Goal: Task Accomplishment & Management: Manage account settings

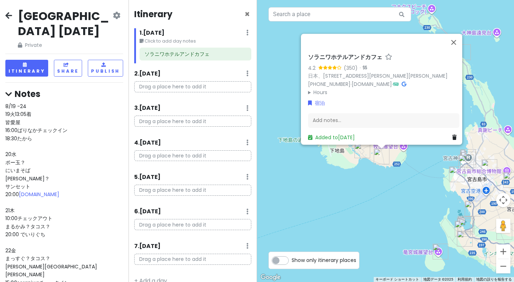
scroll to position [12, 0]
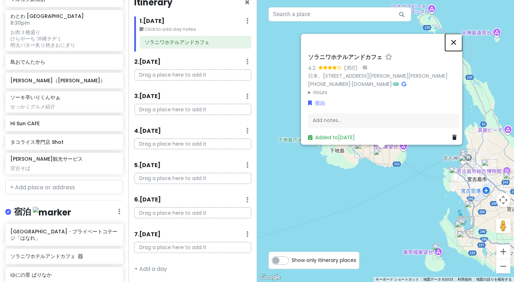
click at [458, 40] on button "閉じる" at bounding box center [454, 42] width 17 height 17
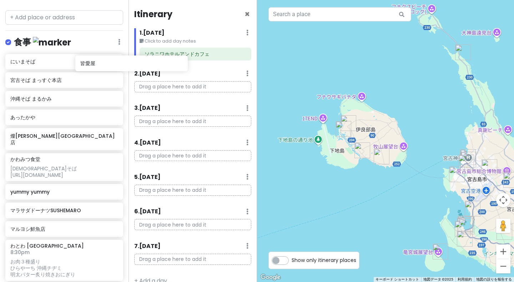
scroll to position [579, 0]
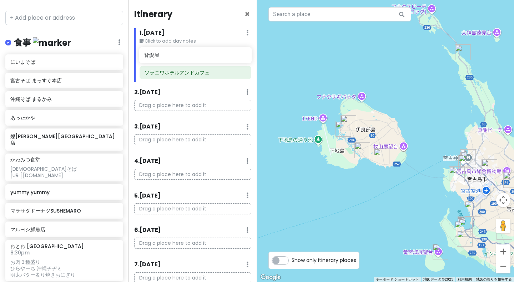
drag, startPoint x: 72, startPoint y: 78, endPoint x: 206, endPoint y: 59, distance: 135.4
click at [206, 59] on div "[GEOGRAPHIC_DATA] [DATE] Private Change Dates Make a Copy Delete Trip Go Pro ⚡️…" at bounding box center [257, 141] width 514 height 282
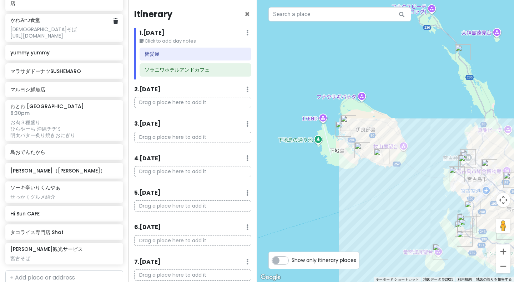
scroll to position [740, 0]
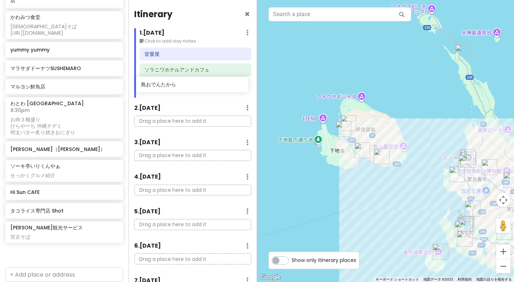
drag, startPoint x: 62, startPoint y: 112, endPoint x: 193, endPoint y: 87, distance: 133.1
click at [193, 87] on div "[GEOGRAPHIC_DATA] [DATE] Private Change Dates Make a Copy Delete Trip Go Pro ⚡️…" at bounding box center [257, 141] width 514 height 282
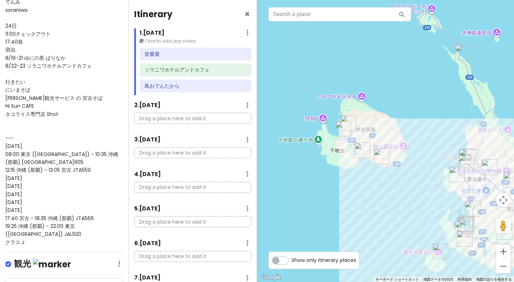
scroll to position [0, 0]
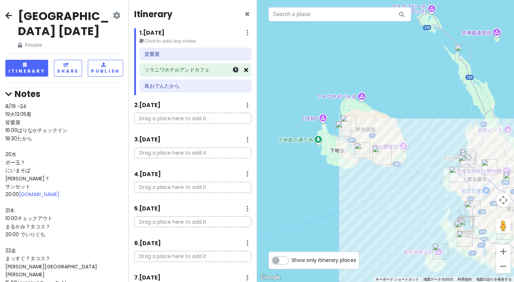
click at [244, 71] on icon at bounding box center [246, 70] width 4 height 6
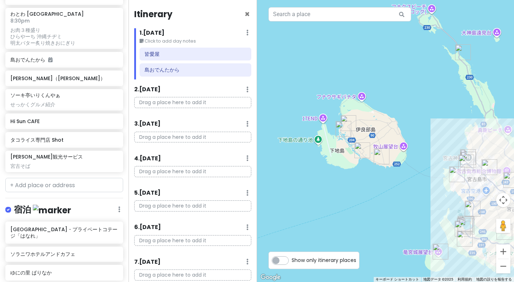
scroll to position [834, 0]
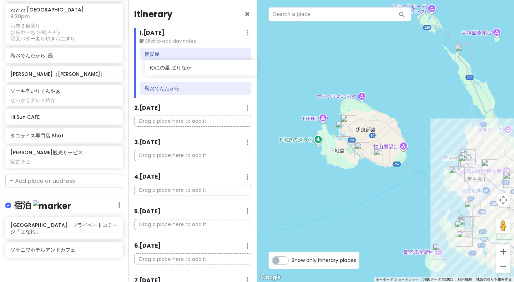
drag, startPoint x: 44, startPoint y: 228, endPoint x: 183, endPoint y: 69, distance: 211.7
click at [183, 69] on div "[GEOGRAPHIC_DATA] [DATE] Private Change Dates Make a Copy Delete Trip Go Pro ⚡️…" at bounding box center [257, 141] width 514 height 282
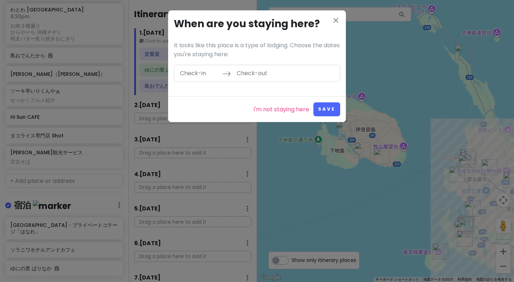
click at [204, 71] on input "Check-in" at bounding box center [199, 73] width 46 height 16
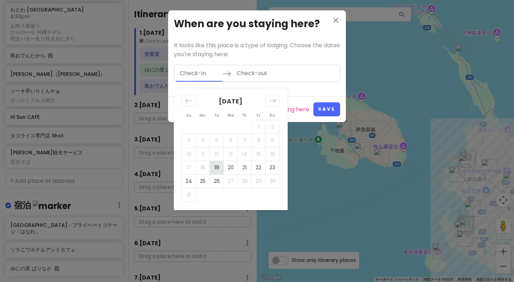
click at [215, 168] on td "19" at bounding box center [217, 167] width 14 height 14
type input "[DATE]"
click at [257, 167] on td "22" at bounding box center [259, 167] width 14 height 14
type input "[DATE]"
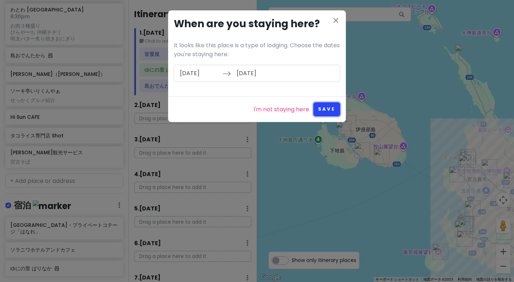
click at [318, 113] on button "Save" at bounding box center [327, 109] width 27 height 14
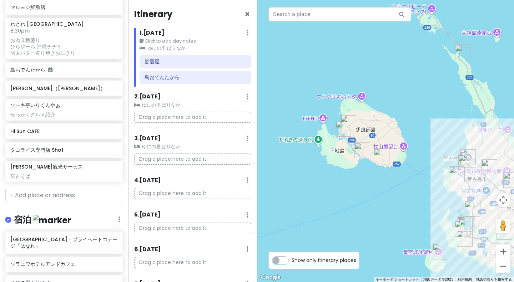
scroll to position [829, 0]
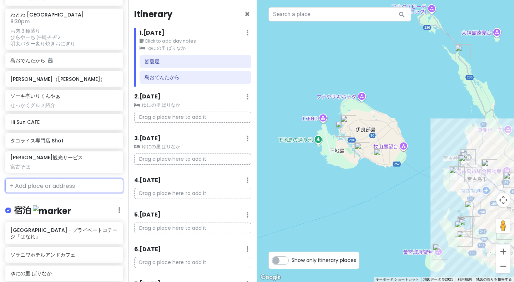
click at [71, 178] on input "text" at bounding box center [64, 185] width 118 height 14
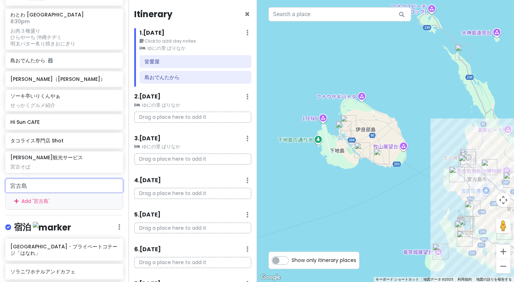
scroll to position [847, 0]
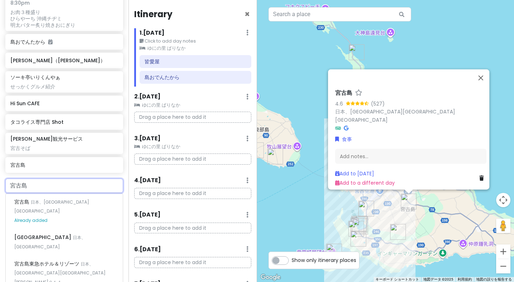
click at [49, 178] on input "宮古島" at bounding box center [64, 185] width 118 height 14
type input "宮"
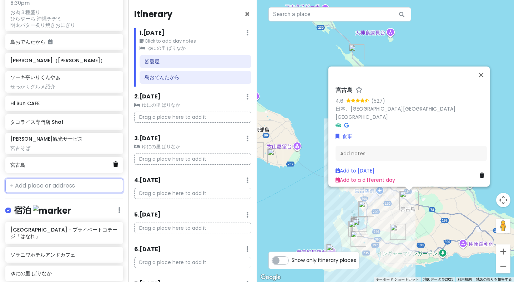
click at [113, 161] on icon at bounding box center [115, 164] width 5 height 6
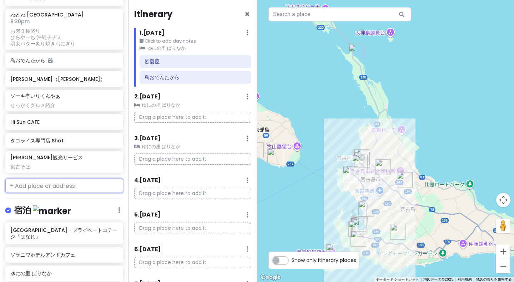
click at [85, 178] on input "text" at bounding box center [64, 185] width 118 height 14
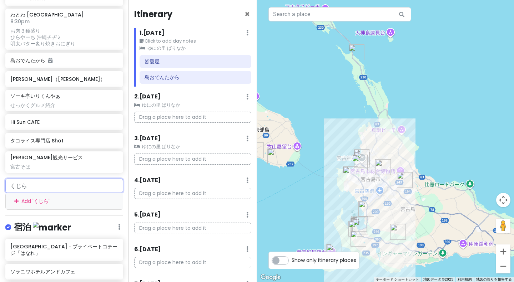
scroll to position [847, 0]
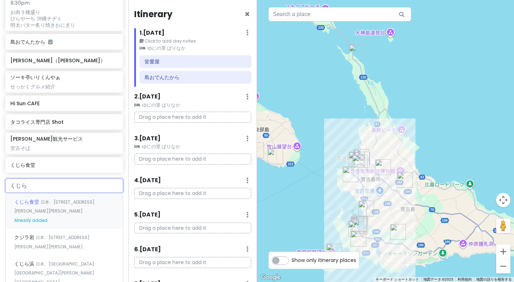
type input "くじら"
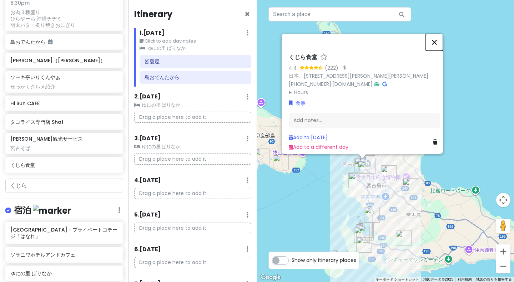
click at [437, 34] on button "閉じる" at bounding box center [434, 42] width 17 height 17
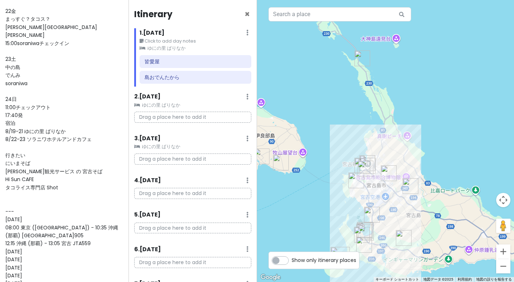
scroll to position [0, 0]
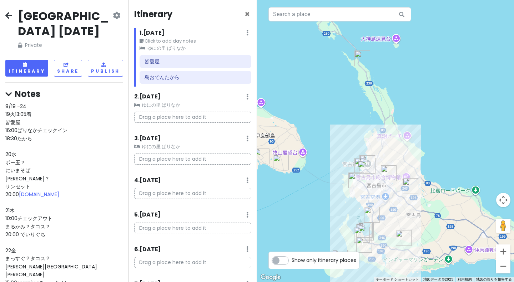
type textarea "x"
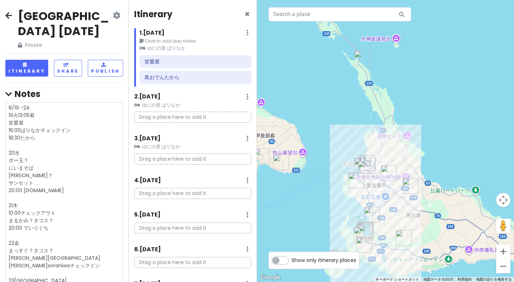
scroll to position [1, 0]
click at [113, 88] on h4 "Notes" at bounding box center [64, 93] width 118 height 11
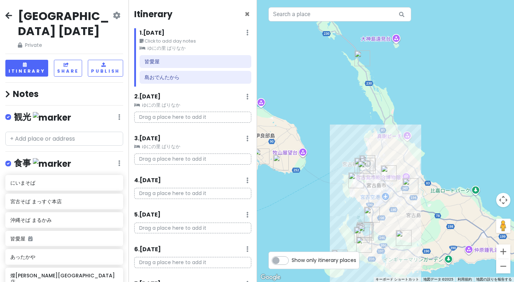
click at [8, 90] on icon at bounding box center [7, 94] width 5 height 8
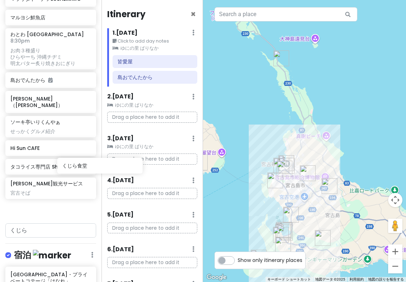
scroll to position [848, 24]
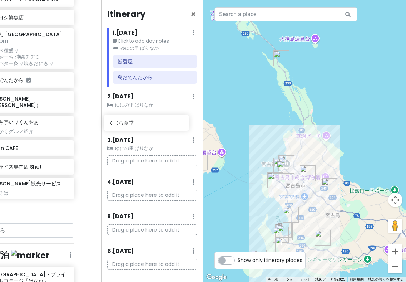
drag, startPoint x: 37, startPoint y: 189, endPoint x: 135, endPoint y: 126, distance: 116.6
click at [135, 126] on div "[GEOGRAPHIC_DATA] [DATE] Private Change Dates Make a Copy Delete Trip Go Pro ⚡️…" at bounding box center [203, 141] width 406 height 282
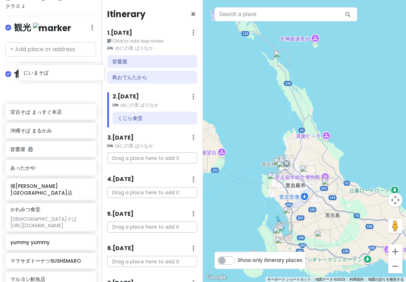
scroll to position [587, 24]
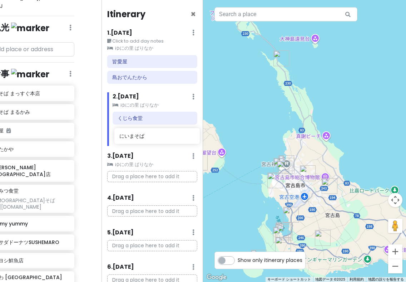
drag, startPoint x: 34, startPoint y: 73, endPoint x: 143, endPoint y: 139, distance: 127.6
click at [143, 139] on div "[GEOGRAPHIC_DATA] [DATE] Private Change Dates Make a Copy Delete Trip Go Pro ⚡️…" at bounding box center [203, 141] width 406 height 282
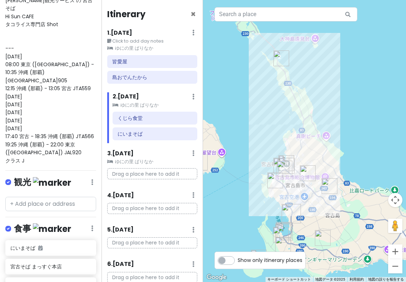
scroll to position [428, 0]
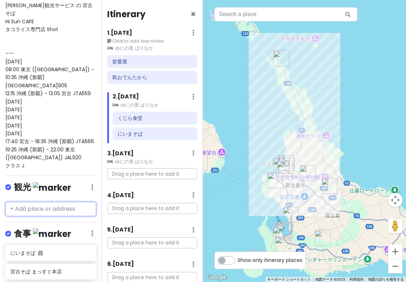
click at [56, 202] on input "text" at bounding box center [50, 209] width 91 height 14
type input "a"
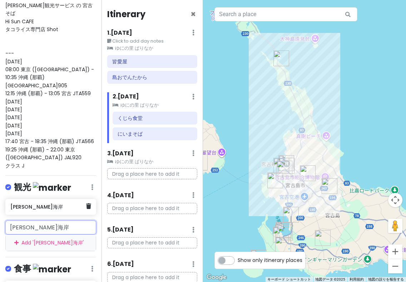
type input "[PERSON_NAME]海岸"
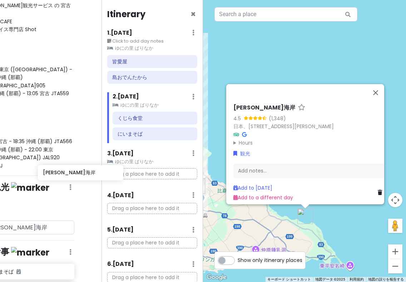
scroll to position [428, 24]
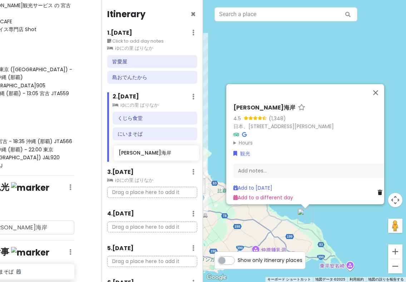
drag, startPoint x: 51, startPoint y: 186, endPoint x: 159, endPoint y: 155, distance: 112.4
click at [159, 155] on div "[GEOGRAPHIC_DATA] [DATE] Private Change Dates Make a Copy Delete Trip Go Pro ⚡️…" at bounding box center [203, 141] width 406 height 282
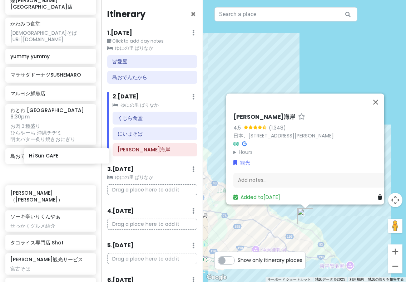
scroll to position [791, 24]
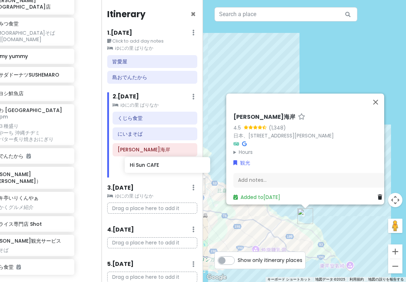
drag, startPoint x: 10, startPoint y: 203, endPoint x: 130, endPoint y: 168, distance: 124.4
click at [130, 168] on div "[GEOGRAPHIC_DATA] [DATE] Private Change Dates Make a Copy Delete Trip Go Pro ⚡️…" at bounding box center [203, 141] width 406 height 282
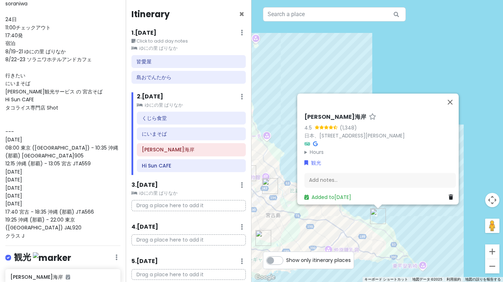
scroll to position [319, 0]
click at [177, 52] on small "ゆにの里 ぱりなか" at bounding box center [188, 48] width 114 height 7
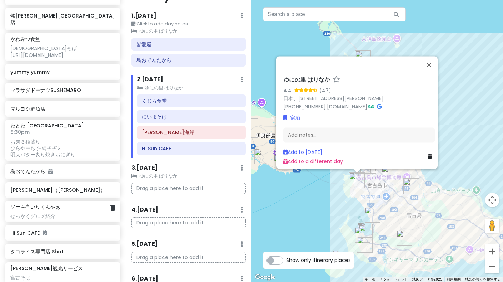
scroll to position [747, 0]
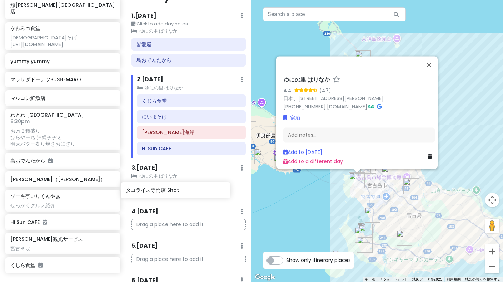
drag, startPoint x: 35, startPoint y: 201, endPoint x: 151, endPoint y: 190, distance: 115.9
click at [151, 190] on div "[GEOGRAPHIC_DATA] [DATE] Private Change Dates Make a Copy Delete Trip Go Pro ⚡️…" at bounding box center [251, 141] width 503 height 282
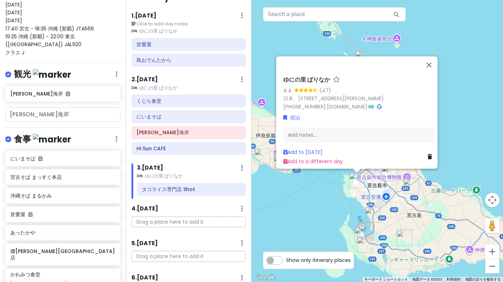
scroll to position [497, 0]
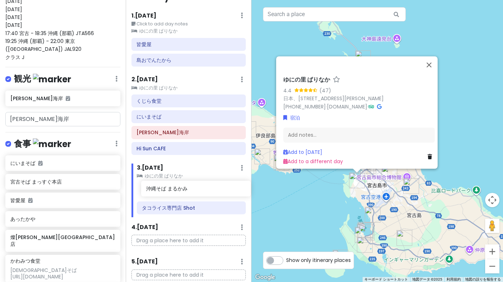
drag, startPoint x: 45, startPoint y: 163, endPoint x: 181, endPoint y: 191, distance: 138.7
click at [181, 191] on div "[GEOGRAPHIC_DATA] [DATE] Private Change Dates Make a Copy Delete Trip Go Pro ⚡️…" at bounding box center [251, 141] width 503 height 282
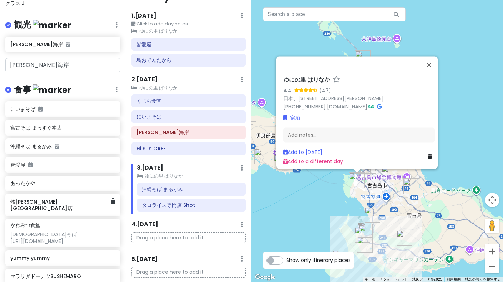
scroll to position [871, 0]
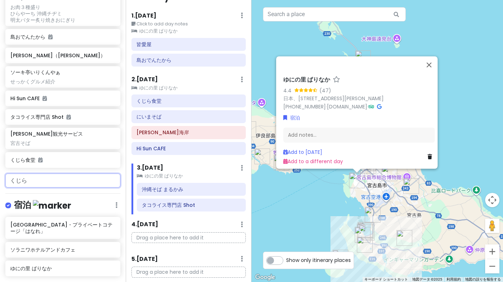
click at [84, 173] on input "くじら" at bounding box center [62, 180] width 115 height 14
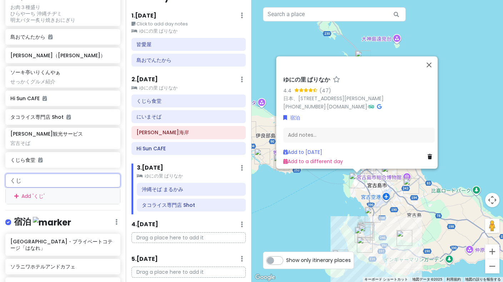
type input "く"
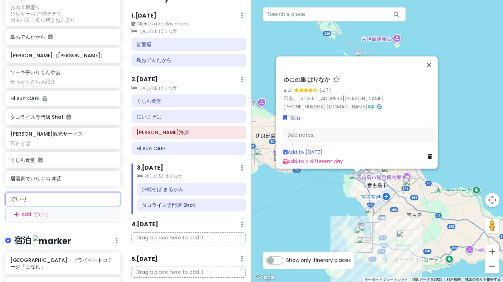
scroll to position [889, 0]
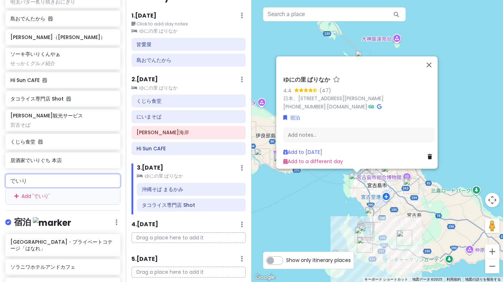
type input "でいり"
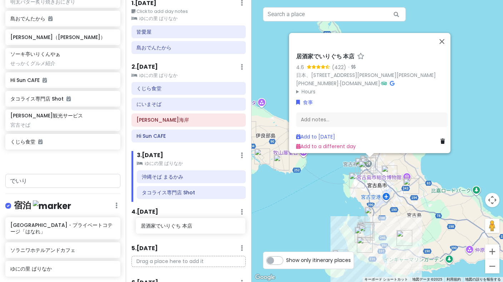
scroll to position [39, 0]
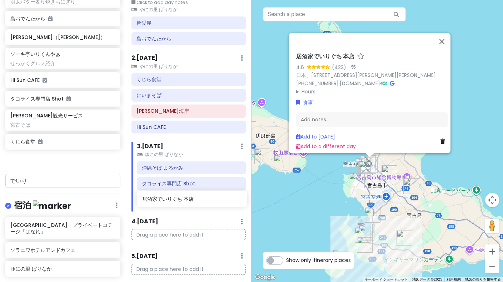
drag, startPoint x: 57, startPoint y: 121, endPoint x: 189, endPoint y: 200, distance: 153.5
click at [189, 200] on div "[GEOGRAPHIC_DATA] [DATE] Private Change Dates Make a Copy Delete Trip Go Pro ⚡️…" at bounding box center [251, 141] width 503 height 282
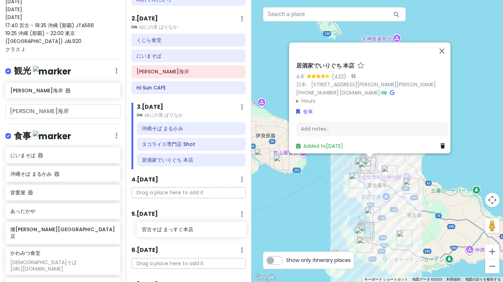
scroll to position [83, 0]
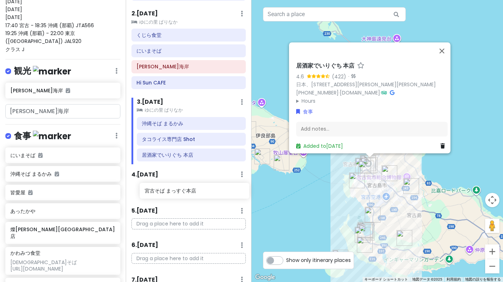
drag, startPoint x: 30, startPoint y: 136, endPoint x: 164, endPoint y: 193, distance: 145.9
click at [164, 193] on div "[GEOGRAPHIC_DATA] [DATE] Private Change Dates Make a Copy Delete Trip Go Pro ⚡️…" at bounding box center [251, 141] width 503 height 282
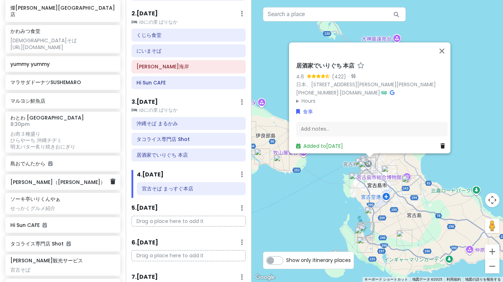
scroll to position [757, 0]
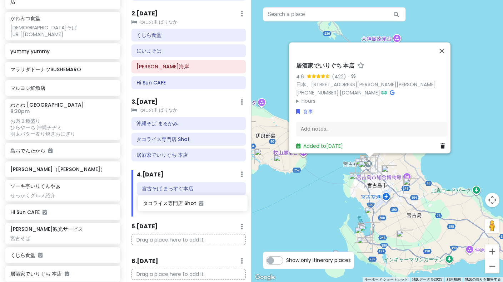
drag, startPoint x: 50, startPoint y: 191, endPoint x: 182, endPoint y: 204, distance: 133.1
click at [182, 204] on div "[GEOGRAPHIC_DATA] [DATE] Private Change Dates Make a Copy Delete Trip Go Pro ⚡️…" at bounding box center [251, 141] width 503 height 282
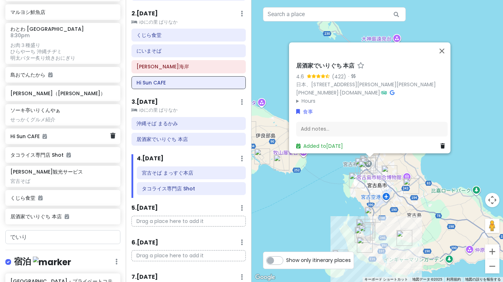
scroll to position [889, 0]
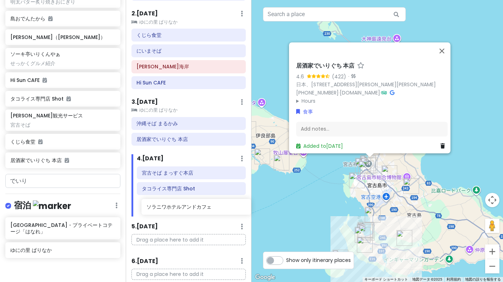
drag, startPoint x: 47, startPoint y: 210, endPoint x: 183, endPoint y: 208, distance: 136.1
click at [183, 208] on div "[GEOGRAPHIC_DATA] [DATE] Private Change Dates Make a Copy Delete Trip Go Pro ⚡️…" at bounding box center [251, 141] width 503 height 282
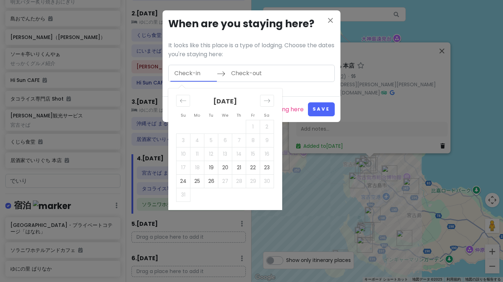
click at [205, 75] on input "Check-in" at bounding box center [193, 73] width 46 height 16
click at [255, 164] on td "22" at bounding box center [253, 167] width 14 height 14
type input "[DATE]"
click at [259, 75] on input "Check-out" at bounding box center [250, 73] width 46 height 16
click at [181, 179] on td "24" at bounding box center [183, 181] width 14 height 14
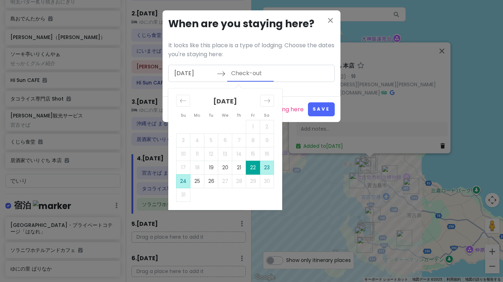
type input "[DATE]"
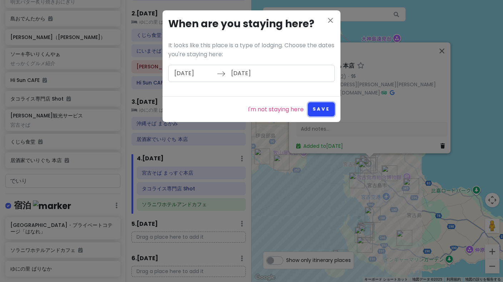
click at [319, 109] on button "Save" at bounding box center [321, 109] width 27 height 14
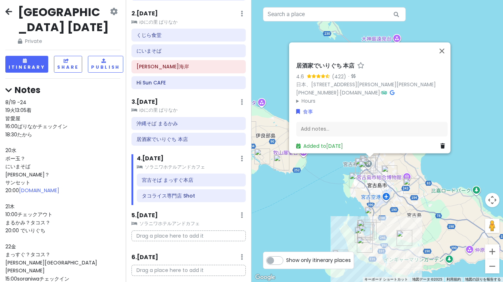
scroll to position [0, 0]
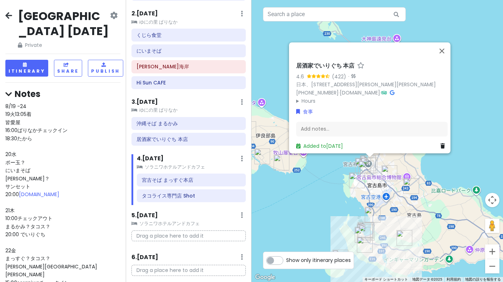
click at [111, 17] on icon at bounding box center [114, 16] width 8 height 6
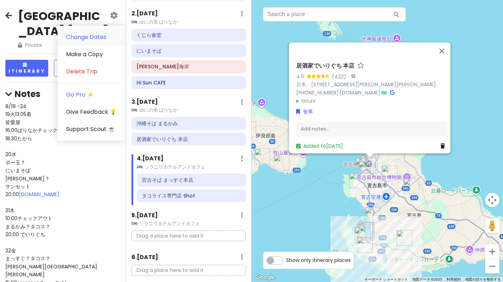
click at [81, 38] on link "Change Dates" at bounding box center [92, 37] width 68 height 17
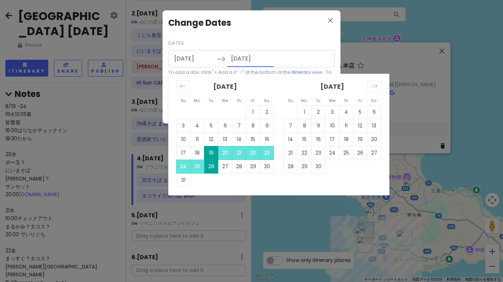
click at [247, 58] on input "[DATE]" at bounding box center [250, 58] width 46 height 16
click at [186, 164] on td "24" at bounding box center [183, 166] width 14 height 14
type input "[DATE]"
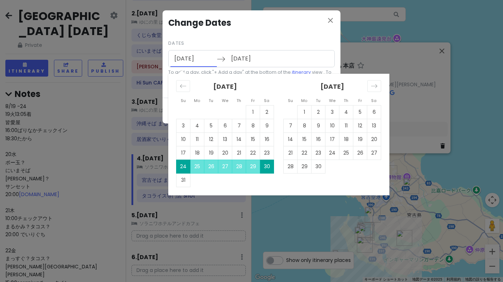
click at [201, 62] on input "[DATE]" at bounding box center [193, 58] width 46 height 16
click at [208, 62] on input "[DATE]" at bounding box center [193, 58] width 46 height 16
click at [213, 151] on td "19" at bounding box center [211, 153] width 14 height 14
type input "[DATE]"
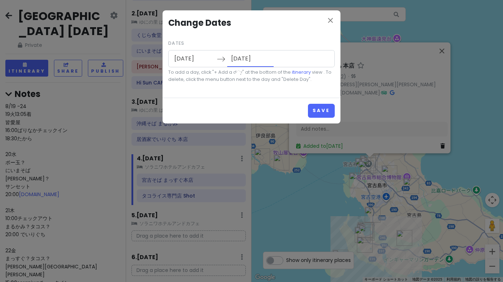
click at [241, 63] on input "[DATE]" at bounding box center [250, 58] width 46 height 16
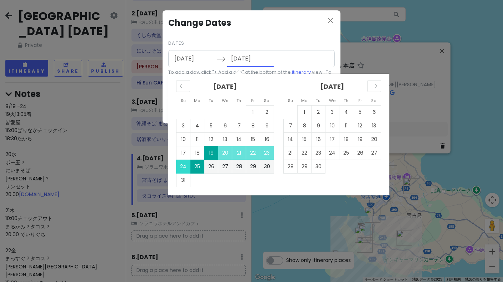
click at [186, 163] on td "24" at bounding box center [183, 166] width 14 height 14
type input "[DATE]"
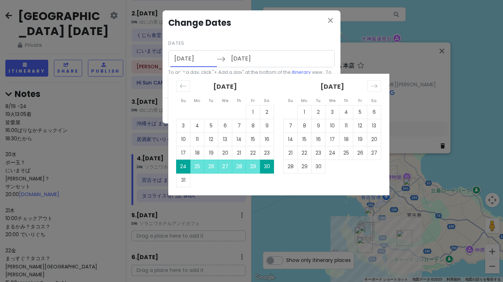
click at [191, 60] on input "[DATE]" at bounding box center [193, 58] width 46 height 16
click at [190, 59] on input "[DATE]" at bounding box center [193, 58] width 46 height 16
click at [208, 150] on td "19" at bounding box center [211, 153] width 14 height 14
type input "[DATE]"
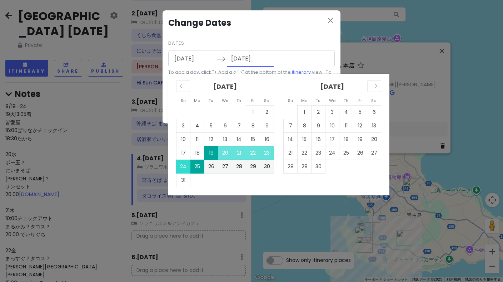
click at [187, 166] on td "24" at bounding box center [183, 166] width 14 height 14
type input "[DATE]"
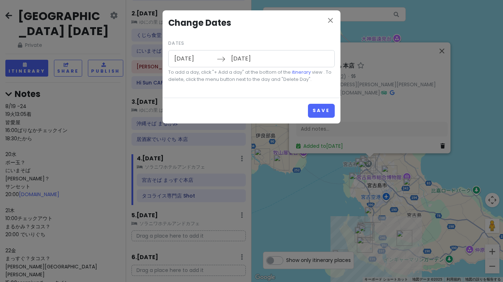
click at [198, 59] on input "[DATE]" at bounding box center [193, 58] width 46 height 16
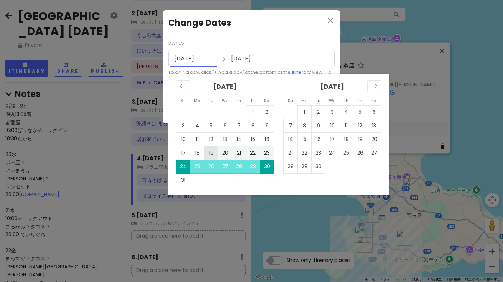
click at [212, 150] on td "19" at bounding box center [211, 153] width 14 height 14
type input "[DATE]"
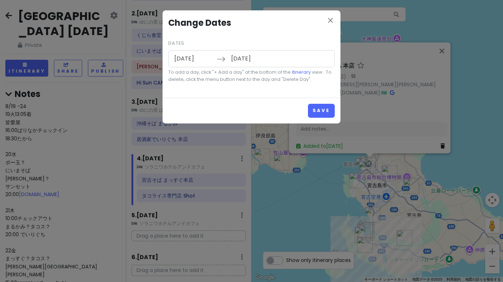
click at [280, 64] on div "[DATE] Navigate forward to interact with the calendar and select a date. Press …" at bounding box center [251, 58] width 166 height 17
click at [250, 60] on input "[DATE]" at bounding box center [250, 58] width 46 height 16
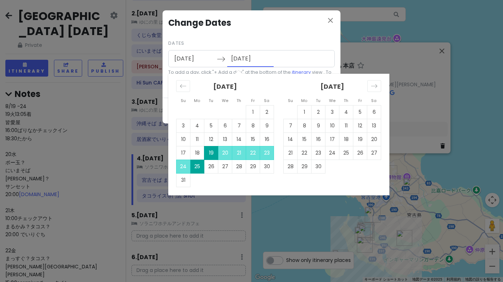
drag, startPoint x: 249, startPoint y: 58, endPoint x: 244, endPoint y: 59, distance: 5.1
click at [244, 59] on input "[DATE]" at bounding box center [250, 58] width 46 height 16
click at [180, 167] on td "24" at bounding box center [183, 166] width 14 height 14
type input "[DATE]"
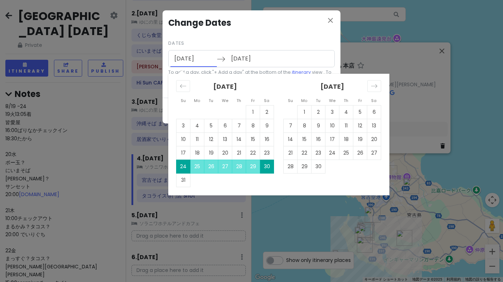
click at [191, 57] on input "[DATE]" at bounding box center [193, 58] width 46 height 16
click at [211, 154] on td "19" at bounding box center [211, 153] width 14 height 14
type input "[DATE]"
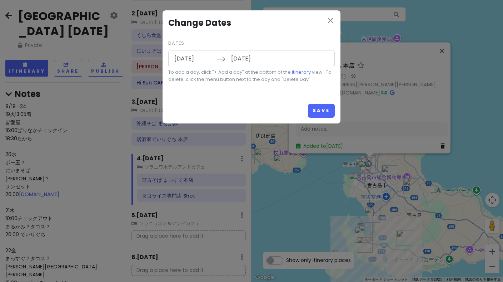
click at [211, 64] on input "[DATE]" at bounding box center [193, 58] width 46 height 16
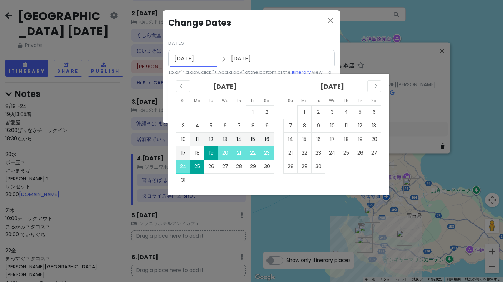
drag, startPoint x: 199, startPoint y: 166, endPoint x: 200, endPoint y: 107, distance: 59.3
click at [200, 108] on tbody "1 2 3 4 5 6 7 8 9 10 11 12 13 14 15 16 17 18 19 20 21 22 23 24 25 26 27 28 29 3…" at bounding box center [225, 145] width 98 height 81
click at [210, 152] on td "19" at bounding box center [211, 153] width 14 height 14
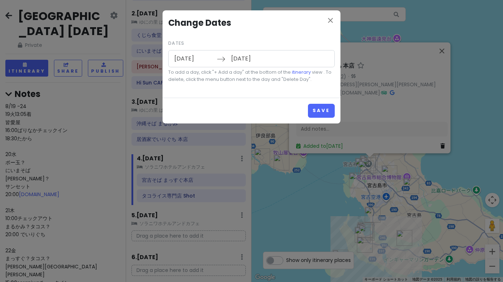
click at [259, 59] on input "[DATE]" at bounding box center [250, 58] width 46 height 16
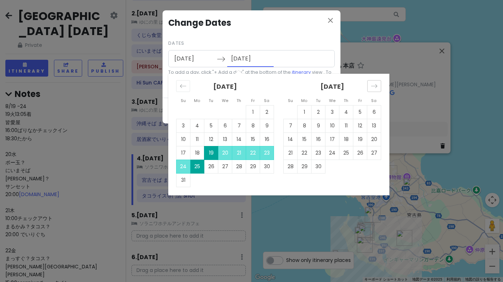
click at [376, 85] on icon "Move forward to switch to the next month." at bounding box center [374, 86] width 7 height 7
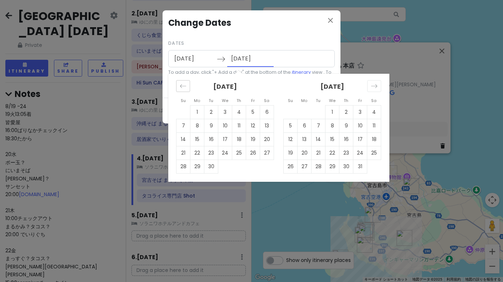
click at [187, 88] on div "Move backward to switch to the previous month." at bounding box center [183, 86] width 14 height 12
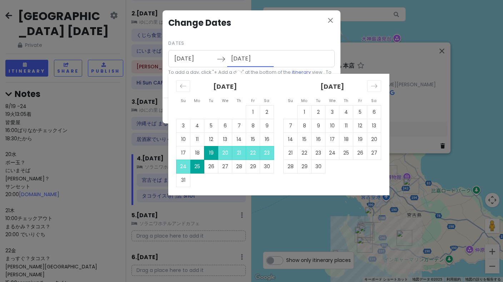
click at [252, 44] on div "Dates [DATE] Navigate forward to interact with the calendar and select a date. …" at bounding box center [251, 60] width 166 height 45
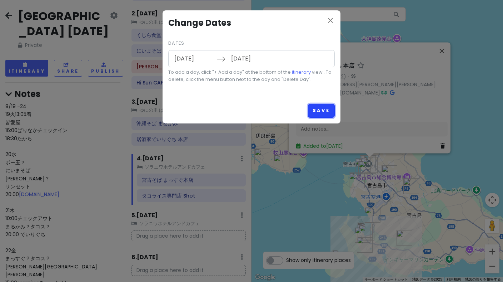
click at [320, 107] on button "Save" at bounding box center [321, 111] width 27 height 14
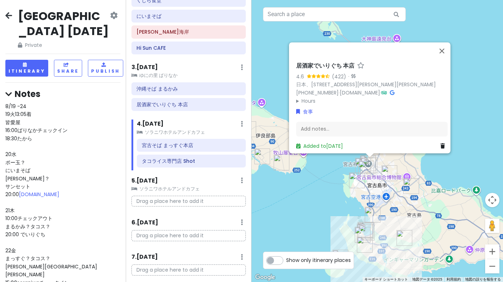
scroll to position [140, 0]
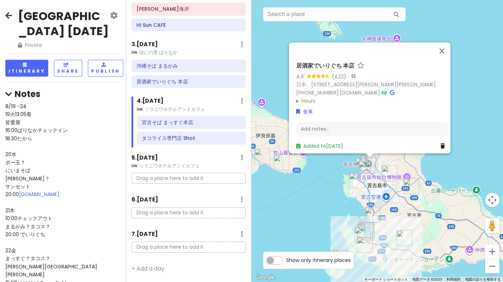
click at [232, 218] on link "Delete Day" at bounding box center [219, 218] width 59 height 17
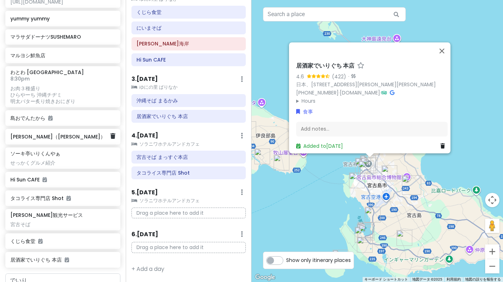
scroll to position [792, 0]
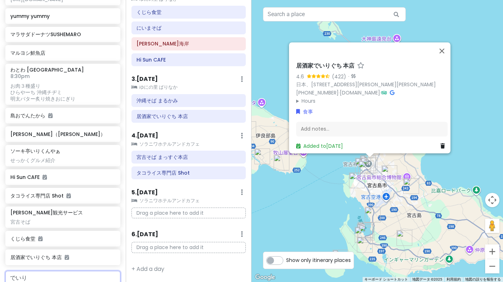
click at [68, 270] on input "でいり" at bounding box center [62, 277] width 115 height 14
type input "でん"
click at [84, 270] on input "でん" at bounding box center [62, 277] width 115 height 14
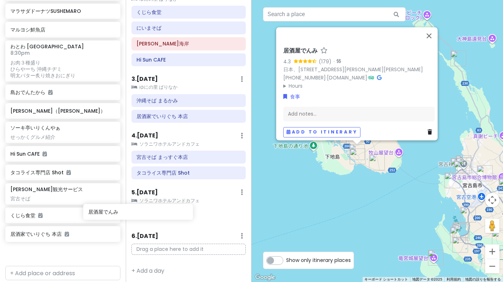
scroll to position [816, 0]
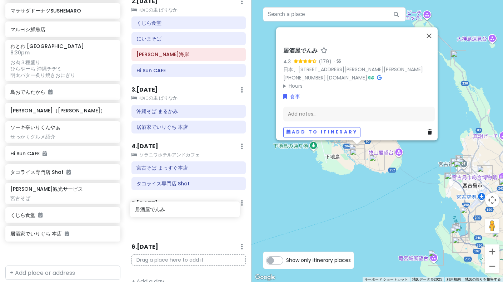
drag, startPoint x: 70, startPoint y: 222, endPoint x: 194, endPoint y: 214, distance: 124.6
click at [195, 214] on div "[GEOGRAPHIC_DATA] [DATE] Private Change Dates Make a Copy Delete Trip Go Pro ⚡️…" at bounding box center [251, 141] width 503 height 282
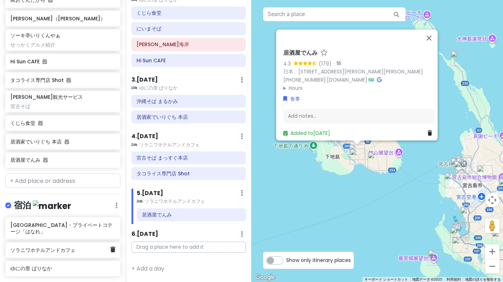
scroll to position [461, 0]
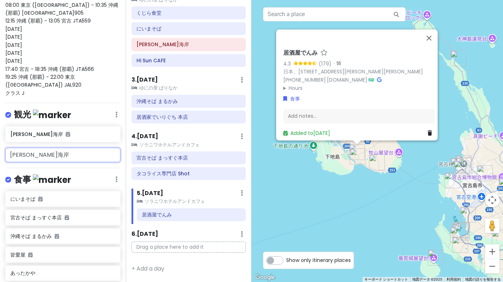
click at [44, 148] on input "[PERSON_NAME]海岸" at bounding box center [62, 155] width 115 height 14
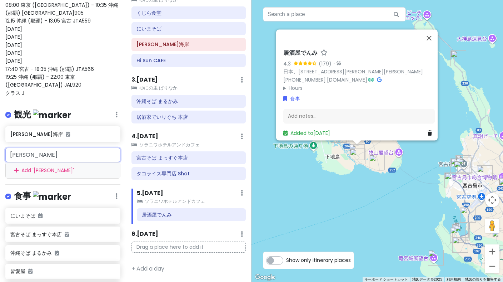
type input "新"
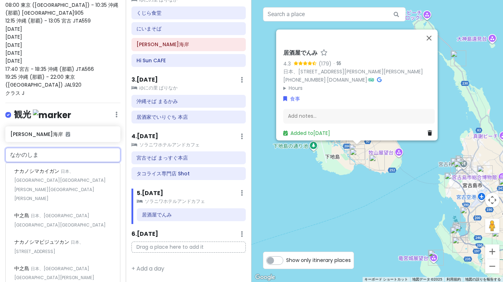
click at [71, 148] on input "なかのしま" at bounding box center [62, 155] width 115 height 14
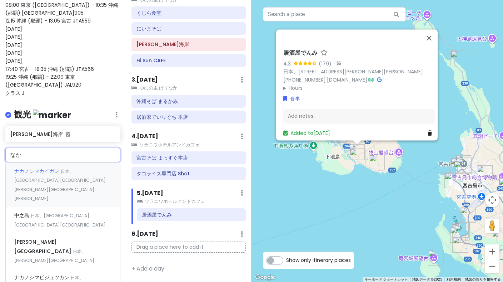
type input "な"
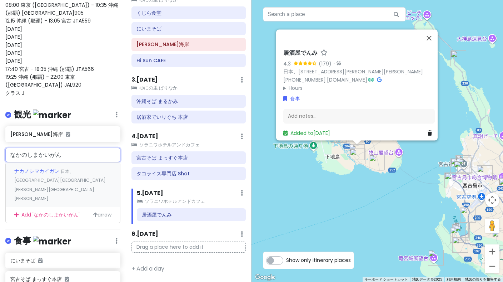
type input "中之島海岸"
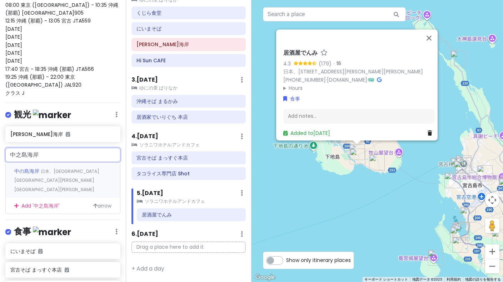
click at [75, 168] on span "日本、[GEOGRAPHIC_DATA][GEOGRAPHIC_DATA][PERSON_NAME][GEOGRAPHIC_DATA][PERSON_NAME]" at bounding box center [56, 180] width 85 height 24
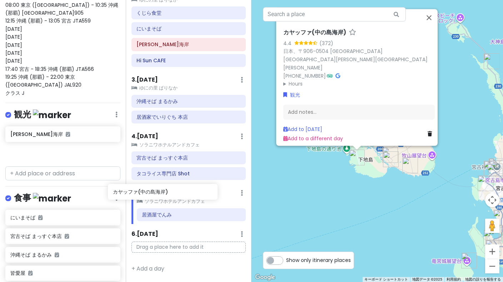
scroll to position [105, 0]
drag, startPoint x: 61, startPoint y: 117, endPoint x: 184, endPoint y: 207, distance: 152.4
click at [184, 207] on div "[GEOGRAPHIC_DATA] [DATE] Private Change Dates Make a Copy Delete Trip Go Pro ⚡️…" at bounding box center [251, 141] width 503 height 282
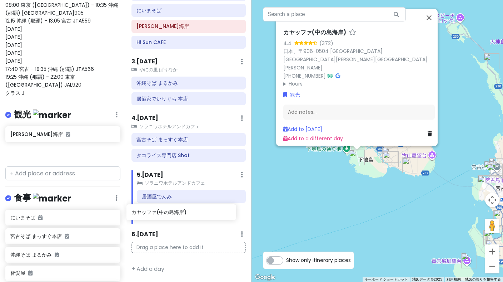
scroll to position [129, 0]
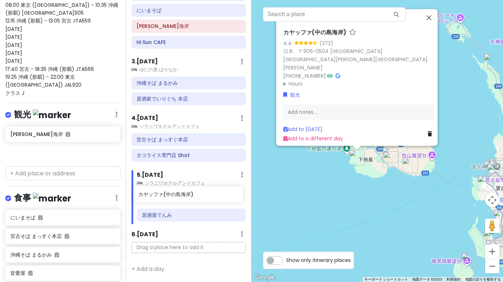
drag, startPoint x: 51, startPoint y: 114, endPoint x: 179, endPoint y: 195, distance: 151.4
click at [179, 195] on div "[GEOGRAPHIC_DATA] [DATE] Private Change Dates Make a Copy Delete Trip Go Pro ⚡️…" at bounding box center [251, 141] width 503 height 282
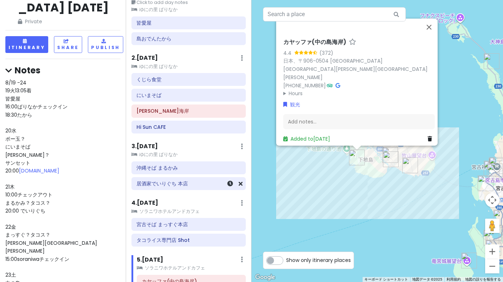
scroll to position [39, 0]
click at [227, 183] on icon at bounding box center [230, 183] width 6 height 6
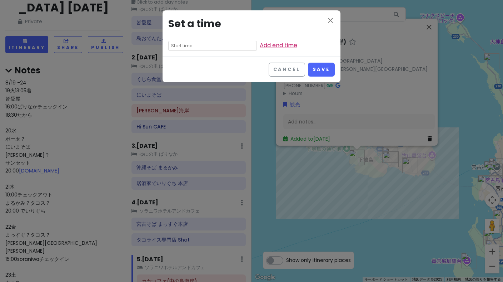
click at [260, 46] on link "Add end time" at bounding box center [279, 45] width 38 height 8
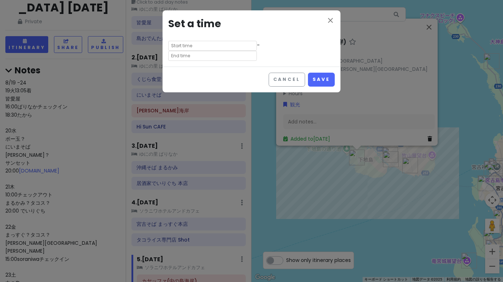
click at [212, 47] on input "text" at bounding box center [212, 46] width 89 height 10
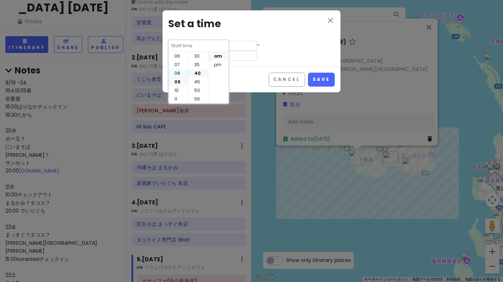
click at [177, 73] on li "08" at bounding box center [179, 73] width 20 height 9
type input "8:40 am"
click at [215, 63] on li "pm" at bounding box center [218, 64] width 20 height 9
type input "8:40 pm"
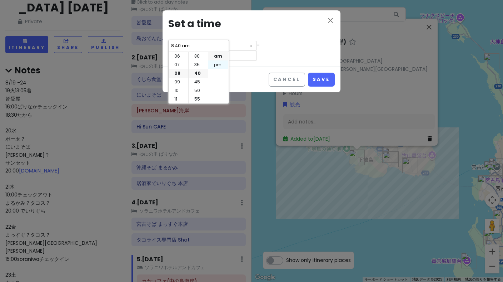
type input "8:40 pm"
click at [200, 58] on li "00" at bounding box center [198, 56] width 19 height 9
type input "8:00 pm"
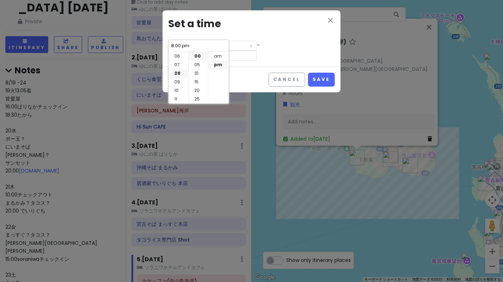
click at [255, 69] on div "Cancel Save" at bounding box center [252, 79] width 178 height 26
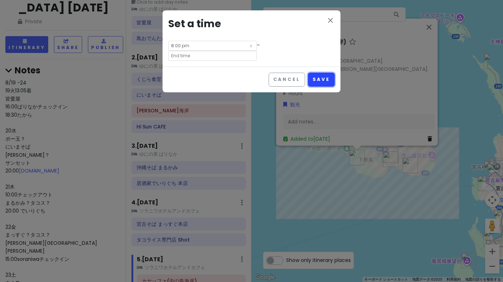
click at [318, 73] on button "Save" at bounding box center [321, 80] width 27 height 14
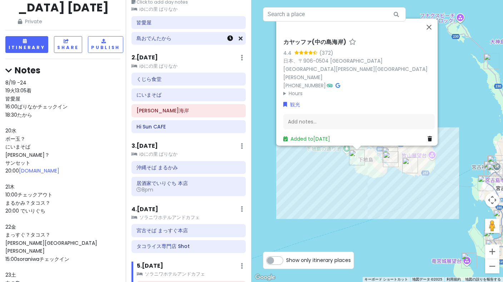
click at [227, 38] on icon at bounding box center [230, 38] width 6 height 6
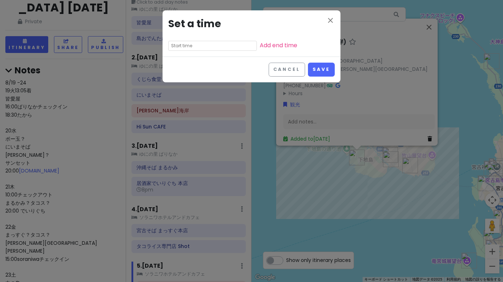
click at [212, 43] on input "text" at bounding box center [212, 46] width 89 height 10
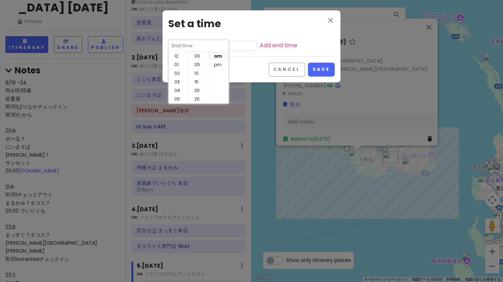
scroll to position [51, 0]
click at [180, 55] on li "06" at bounding box center [179, 56] width 20 height 9
type input "6:40 am"
click at [198, 54] on li "30" at bounding box center [198, 56] width 19 height 9
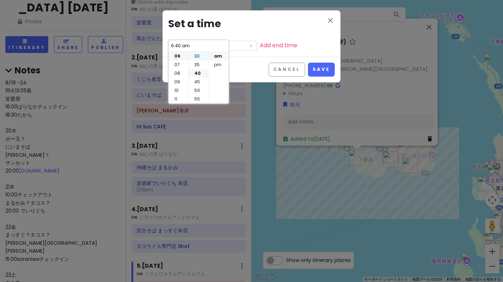
type input "6:30 am"
click at [216, 64] on li "pm" at bounding box center [218, 64] width 20 height 9
type input "6:30 pm"
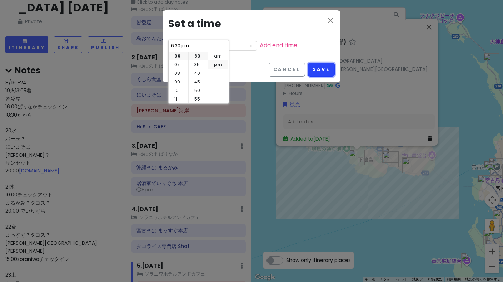
click at [319, 69] on button "Save" at bounding box center [321, 70] width 27 height 14
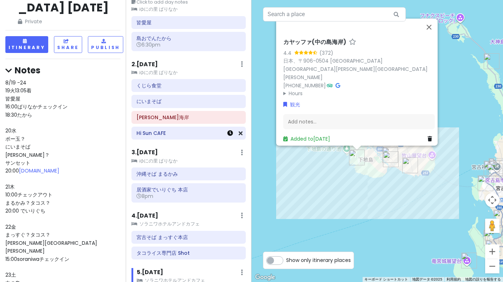
click at [227, 133] on icon at bounding box center [230, 133] width 6 height 6
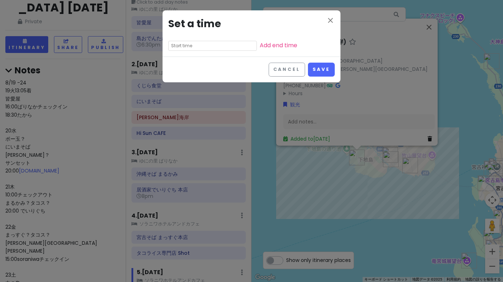
click at [203, 47] on input "text" at bounding box center [212, 46] width 89 height 10
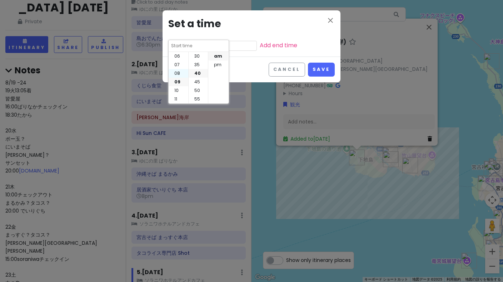
click at [179, 73] on li "08" at bounding box center [179, 73] width 20 height 9
type input "8:40 am"
click at [198, 58] on li "00" at bounding box center [198, 56] width 19 height 9
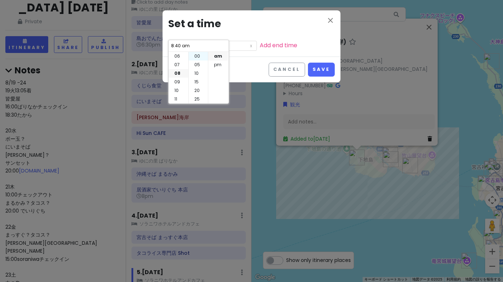
type input "8:00 am"
click at [215, 63] on li "pm" at bounding box center [218, 64] width 20 height 9
type input "8:00 pm"
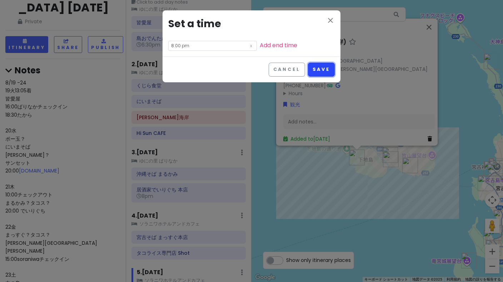
click at [315, 67] on button "Save" at bounding box center [321, 70] width 27 height 14
